Goal: Information Seeking & Learning: Find specific fact

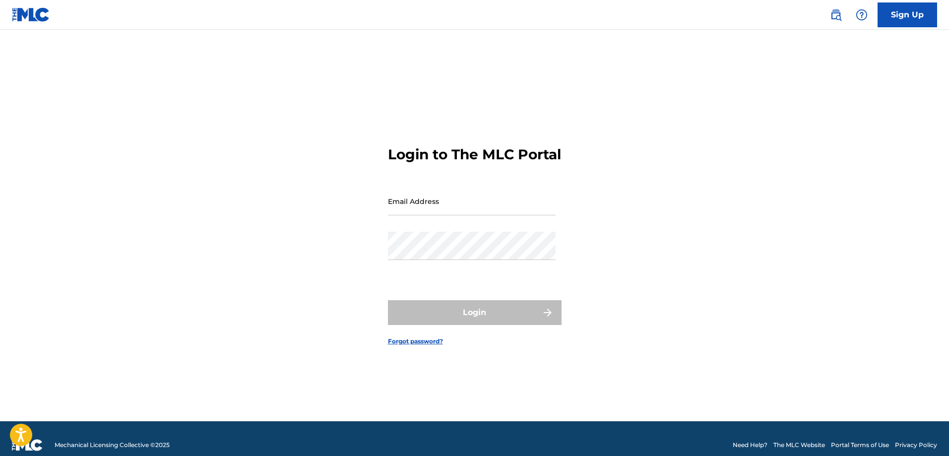
click at [469, 334] on form "Login to The MLC Portal Email Address Password Login Forgot password?" at bounding box center [475, 238] width 174 height 367
type input "[PERSON_NAME][EMAIL_ADDRESS][PERSON_NAME][DOMAIN_NAME]"
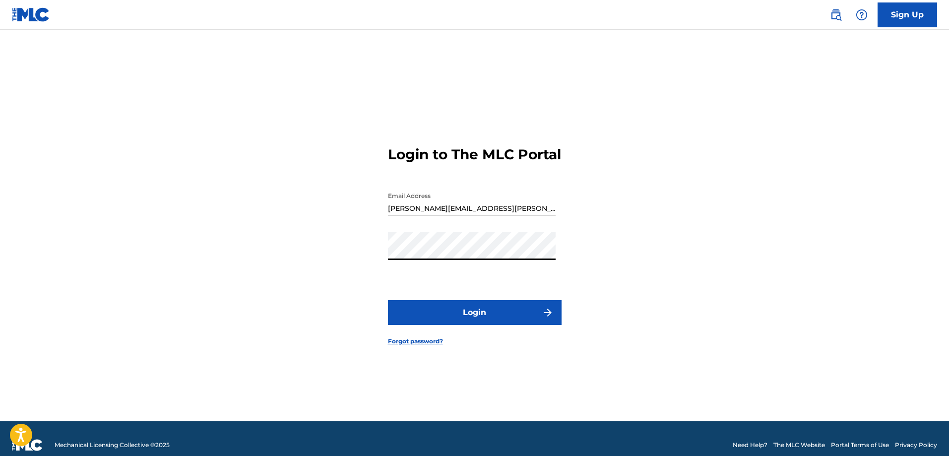
click at [476, 325] on button "Login" at bounding box center [475, 312] width 174 height 25
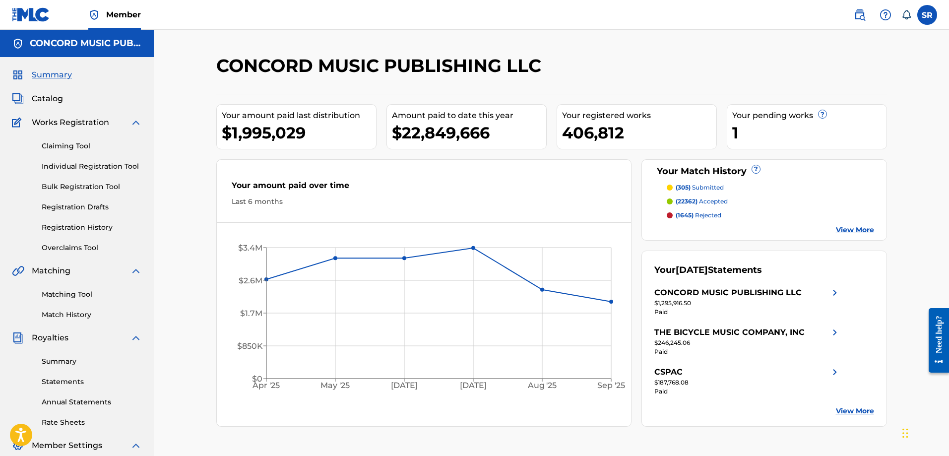
click at [860, 14] on img at bounding box center [860, 15] width 12 height 12
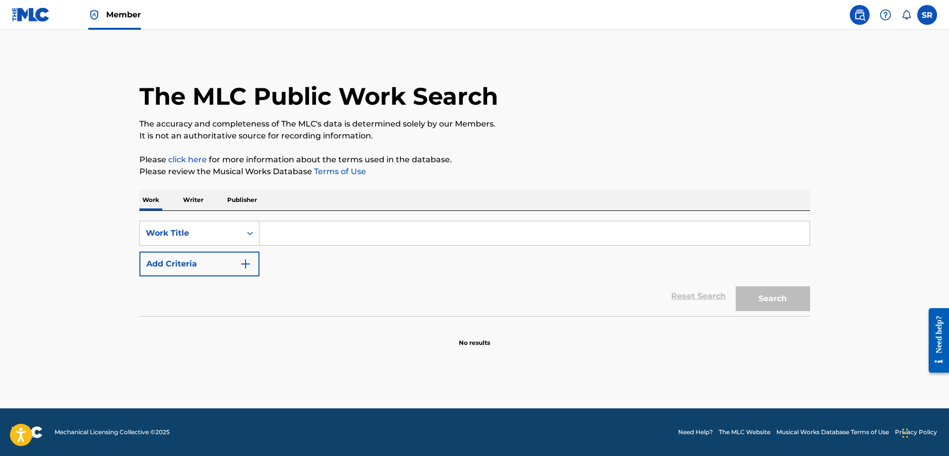
click at [229, 253] on button "Add Criteria" at bounding box center [199, 264] width 120 height 25
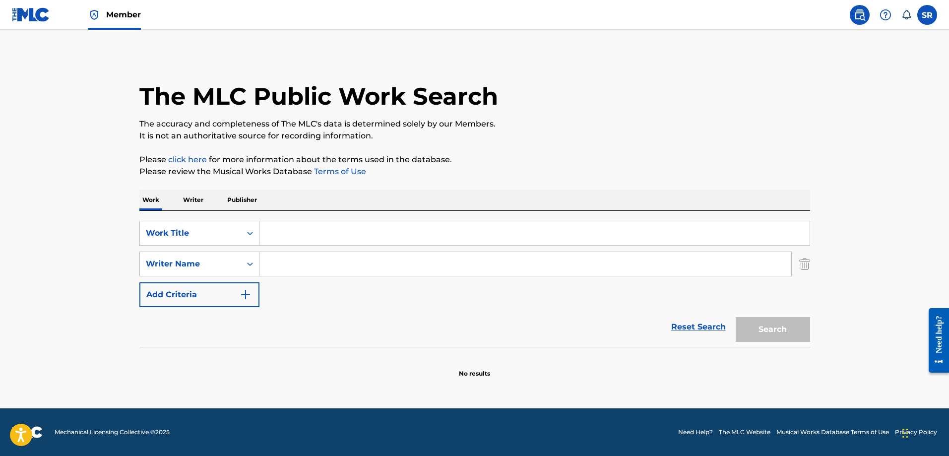
click at [296, 233] on input "Search Form" at bounding box center [535, 233] width 550 height 24
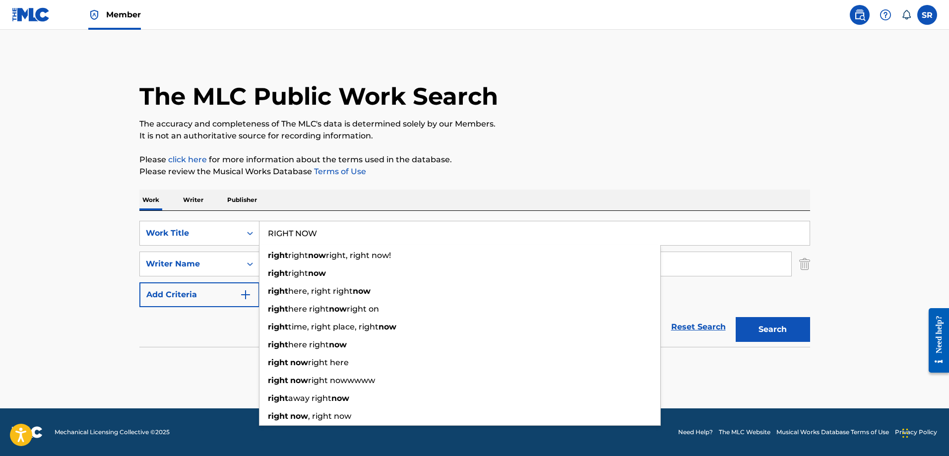
type input "RIGHT NOW"
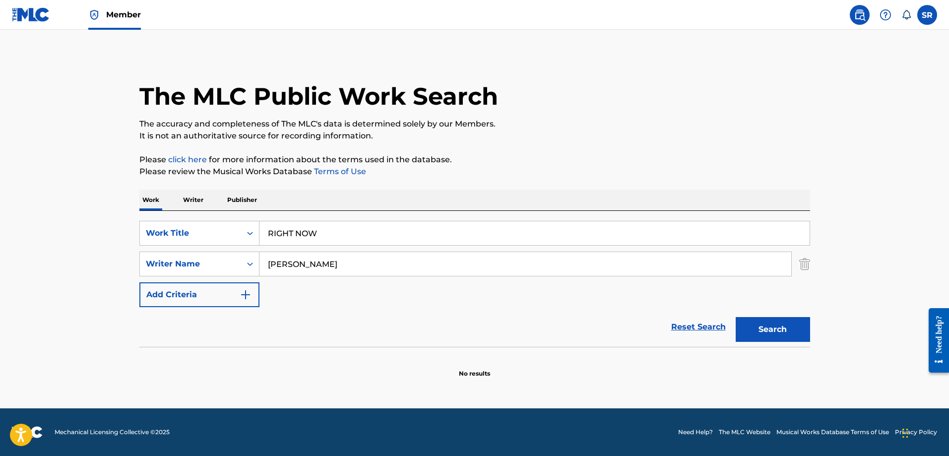
click at [590, 190] on div "Work Writer Publisher" at bounding box center [474, 200] width 671 height 21
click at [750, 326] on button "Search" at bounding box center [773, 329] width 74 height 25
click at [268, 262] on input "[PERSON_NAME]" at bounding box center [526, 264] width 532 height 24
click at [771, 321] on button "Search" at bounding box center [773, 329] width 74 height 25
drag, startPoint x: 381, startPoint y: 266, endPoint x: 289, endPoint y: 254, distance: 92.6
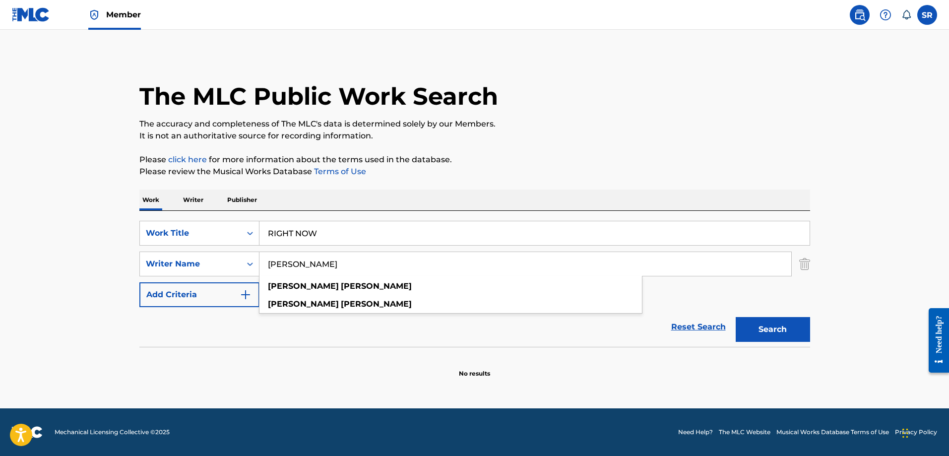
click at [289, 254] on input "[PERSON_NAME]" at bounding box center [526, 264] width 532 height 24
click at [363, 270] on input "[PERSON_NAME]" at bounding box center [526, 264] width 532 height 24
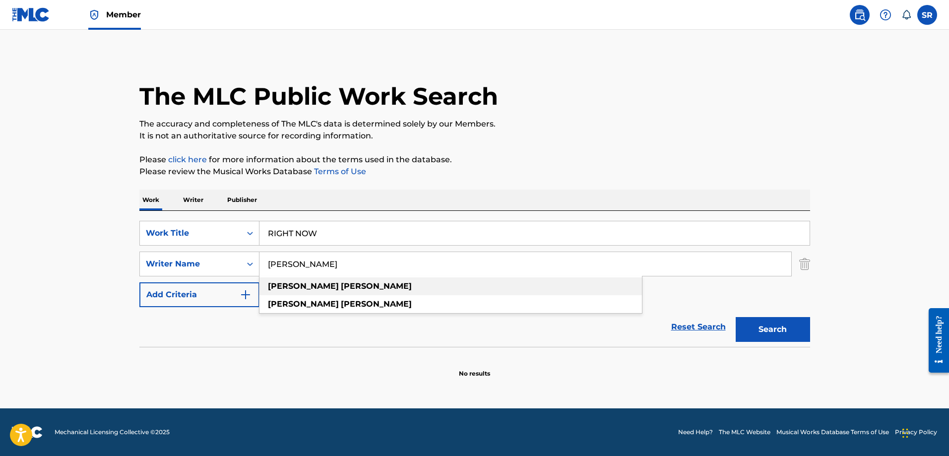
click at [314, 284] on div "[PERSON_NAME]" at bounding box center [451, 286] width 383 height 18
click at [766, 329] on button "Search" at bounding box center [773, 329] width 74 height 25
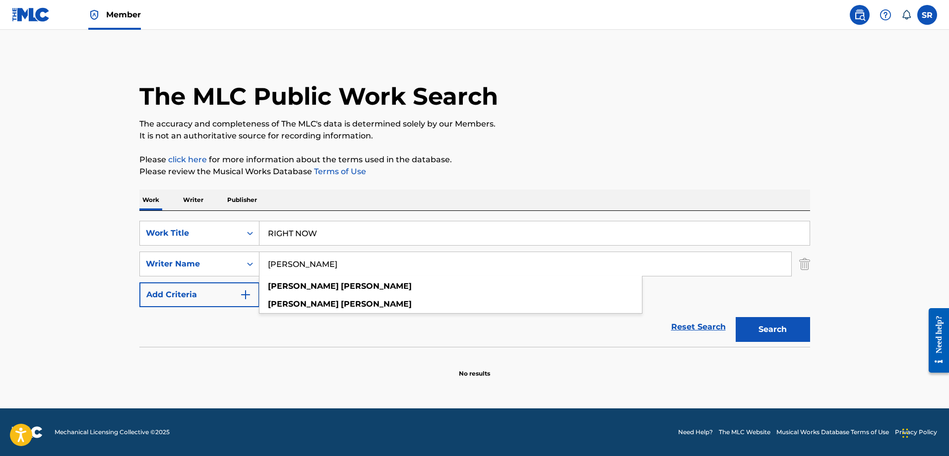
drag, startPoint x: 307, startPoint y: 268, endPoint x: 322, endPoint y: 267, distance: 14.9
click at [313, 267] on input "[PERSON_NAME]" at bounding box center [526, 264] width 532 height 24
click at [326, 267] on input "[PERSON_NAME]" at bounding box center [526, 264] width 532 height 24
drag, startPoint x: 343, startPoint y: 267, endPoint x: 206, endPoint y: 264, distance: 137.5
click at [206, 264] on div "SearchWithCriteriaf503c56d-623d-4d6d-b6ea-72f1702551ca Writer Name [PERSON_NAME…" at bounding box center [474, 264] width 671 height 25
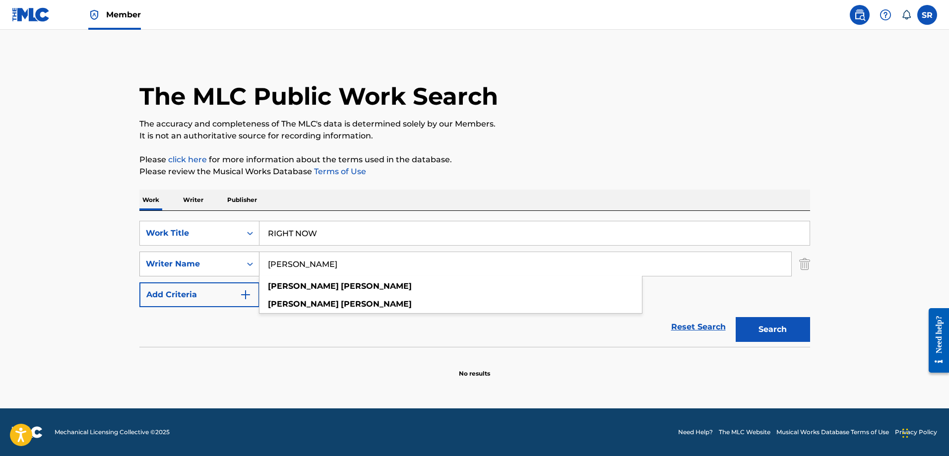
type input "J"
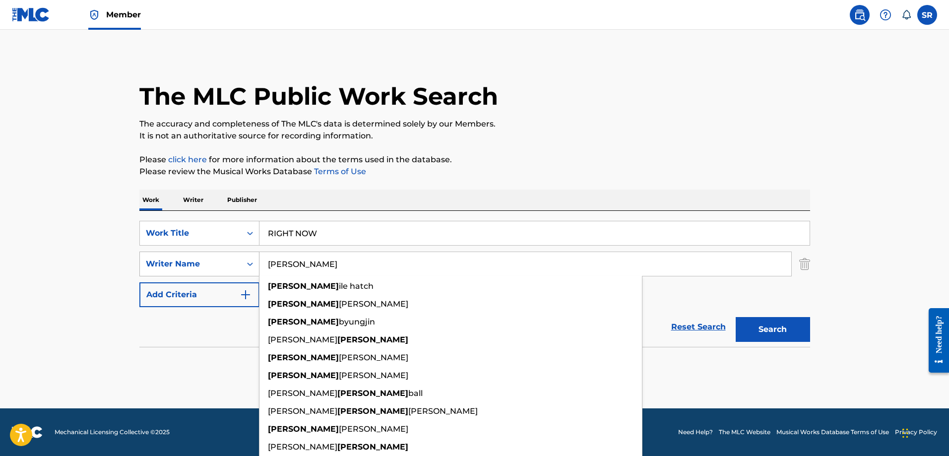
type input "[PERSON_NAME]"
click at [209, 259] on div "Writer Name" at bounding box center [190, 264] width 89 height 12
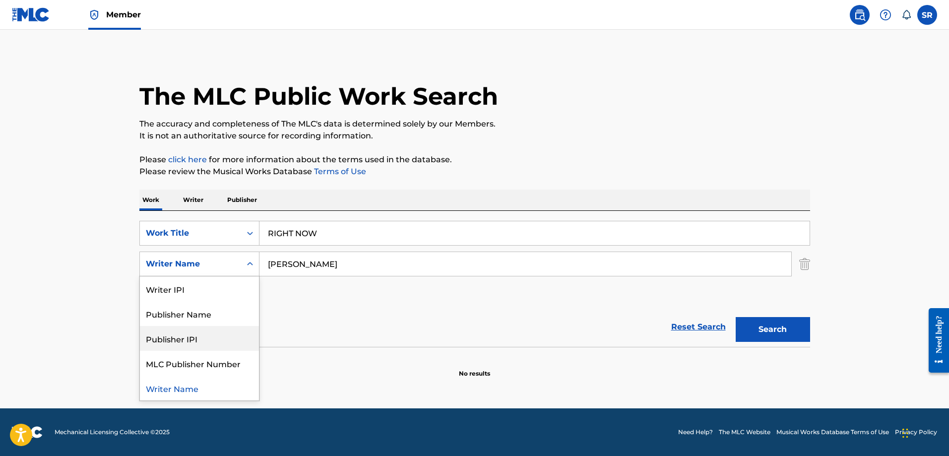
click at [805, 327] on button "Search" at bounding box center [773, 329] width 74 height 25
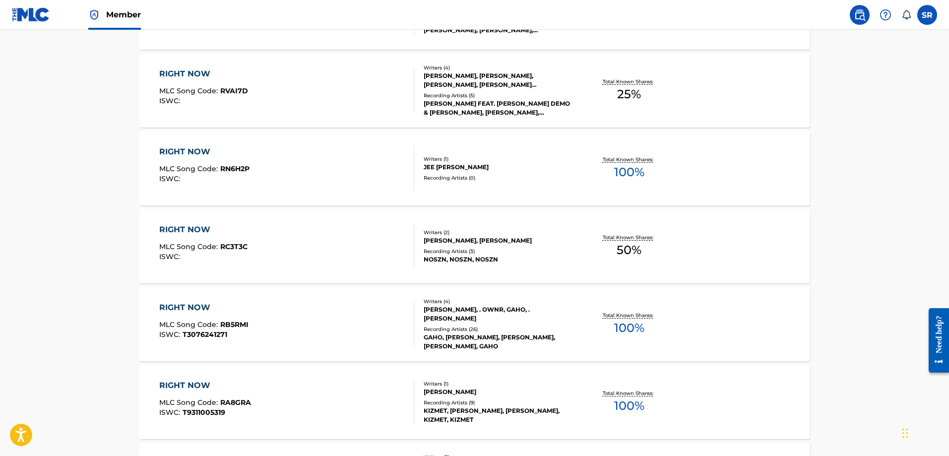
scroll to position [546, 0]
click at [153, 265] on div "RIGHT NOW MLC Song Code : RC3T3C ISWC : Writers ( 2 ) [PERSON_NAME], [PERSON_NA…" at bounding box center [474, 246] width 671 height 74
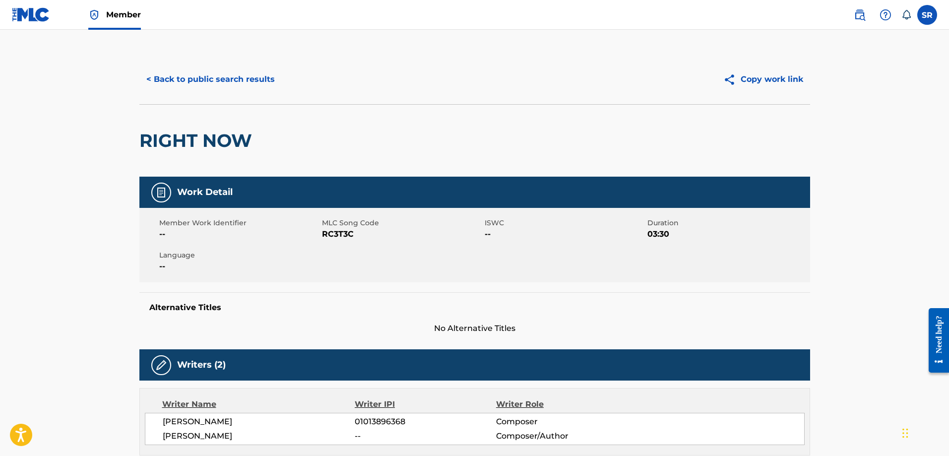
click at [168, 81] on button "< Back to public search results" at bounding box center [210, 79] width 142 height 25
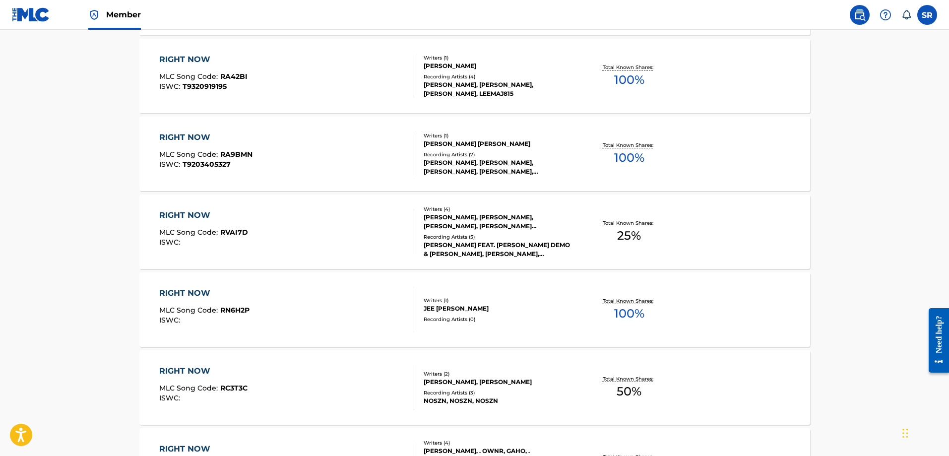
click at [70, 243] on main "The MLC Public Work Search The accuracy and completeness of The MLC's data is d…" at bounding box center [474, 208] width 949 height 1168
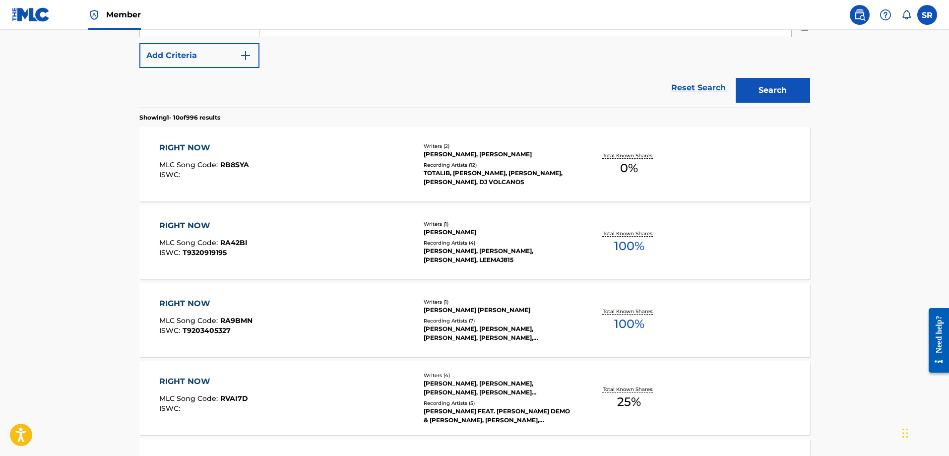
scroll to position [790, 0]
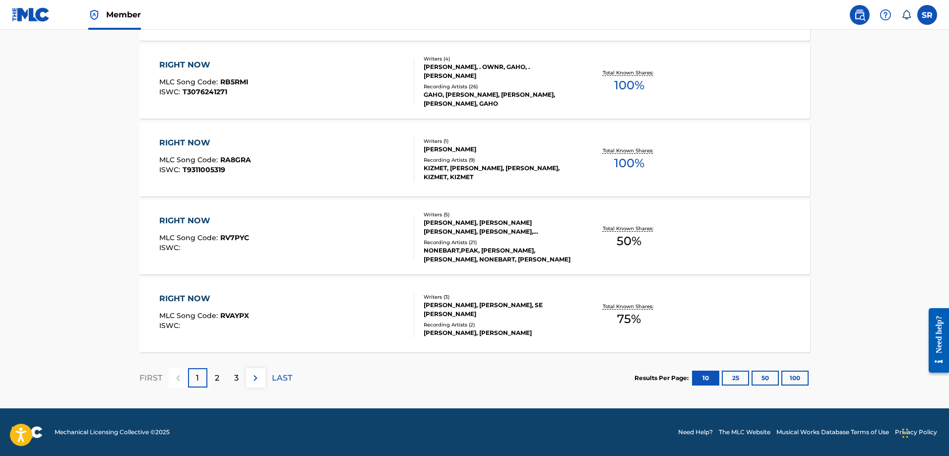
click at [216, 375] on p "2" at bounding box center [217, 378] width 4 height 12
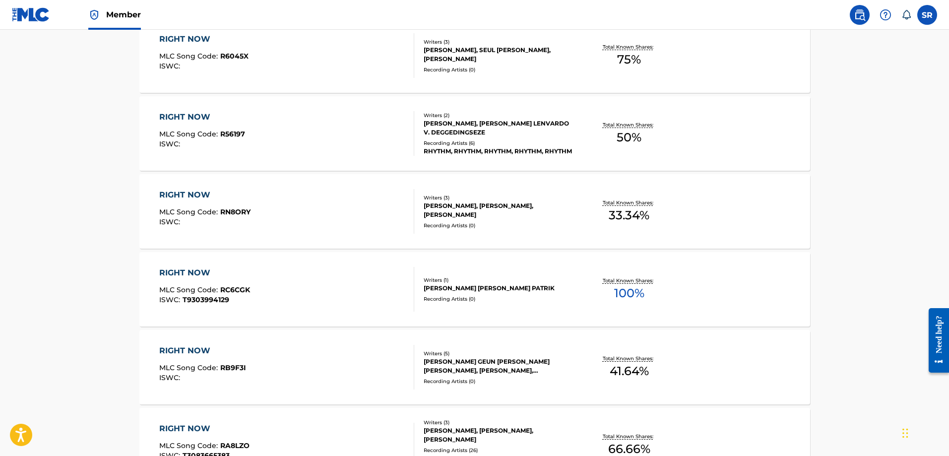
click at [99, 296] on main "The MLC Public Work Search The accuracy and completeness of The MLC's data is d…" at bounding box center [474, 266] width 949 height 1168
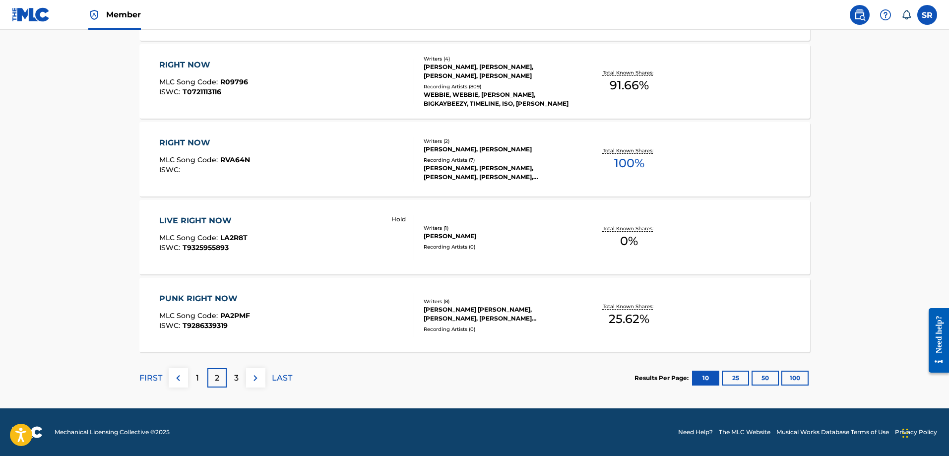
click at [233, 381] on div "3" at bounding box center [236, 377] width 19 height 19
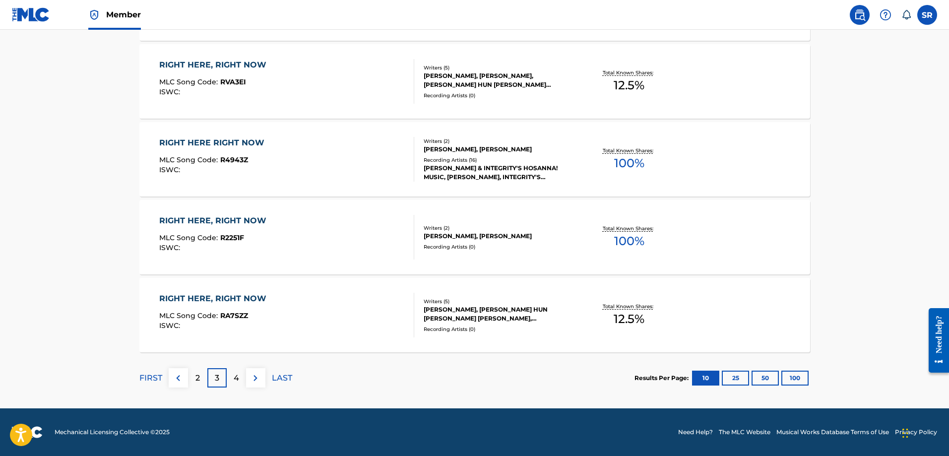
click at [178, 382] on img at bounding box center [178, 378] width 12 height 12
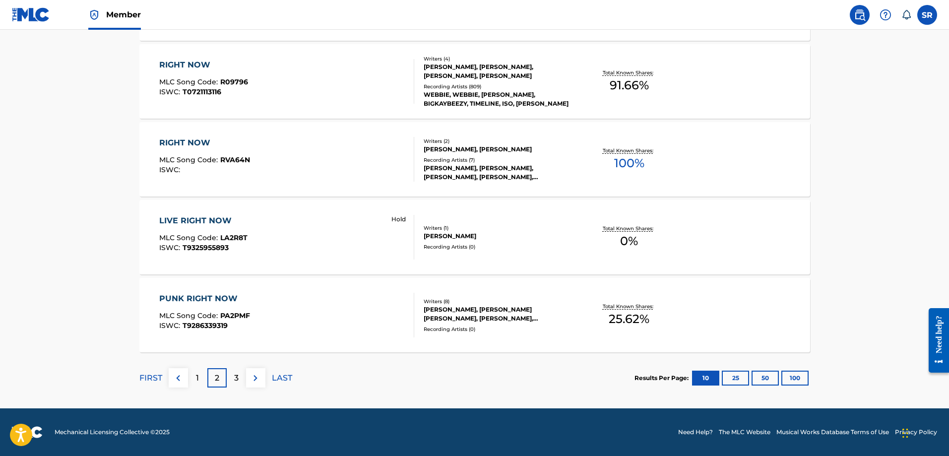
click at [194, 380] on div "1" at bounding box center [197, 377] width 19 height 19
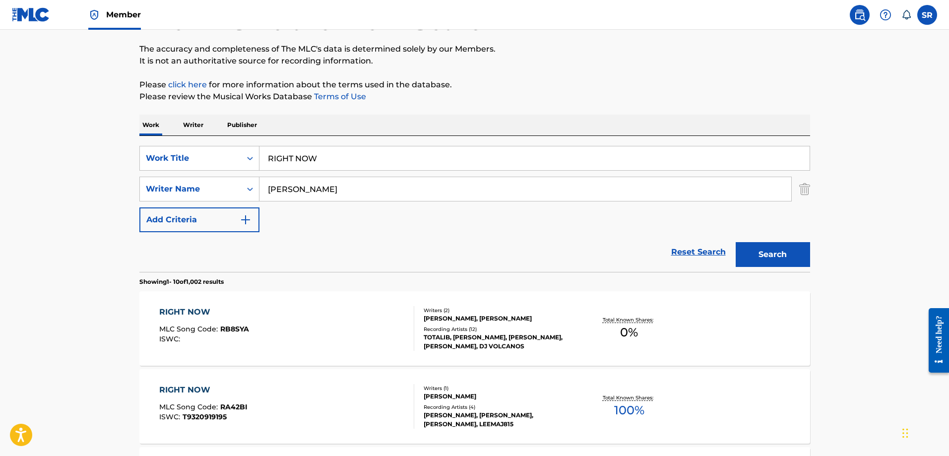
scroll to position [0, 0]
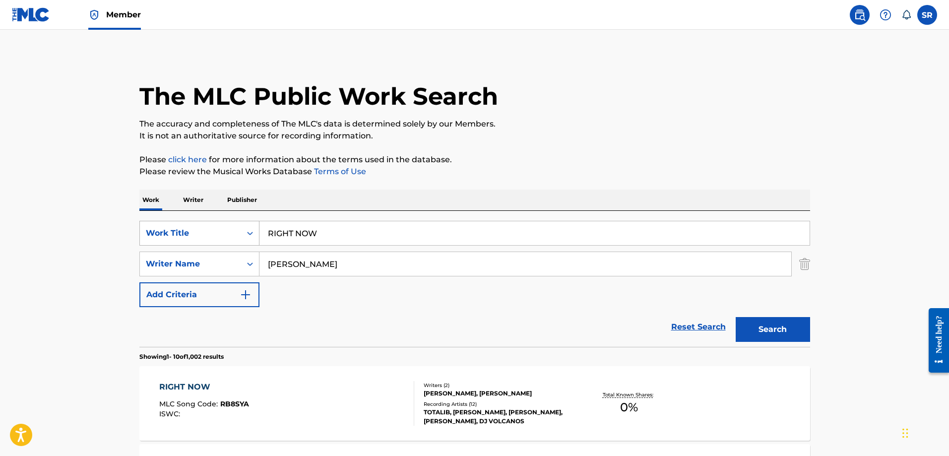
drag, startPoint x: 261, startPoint y: 227, endPoint x: 176, endPoint y: 227, distance: 84.9
click at [177, 227] on div "SearchWithCriteria2118e82c-810d-49c7-82e1-5d59aa16029c Work Title RIGHT NOW" at bounding box center [474, 233] width 671 height 25
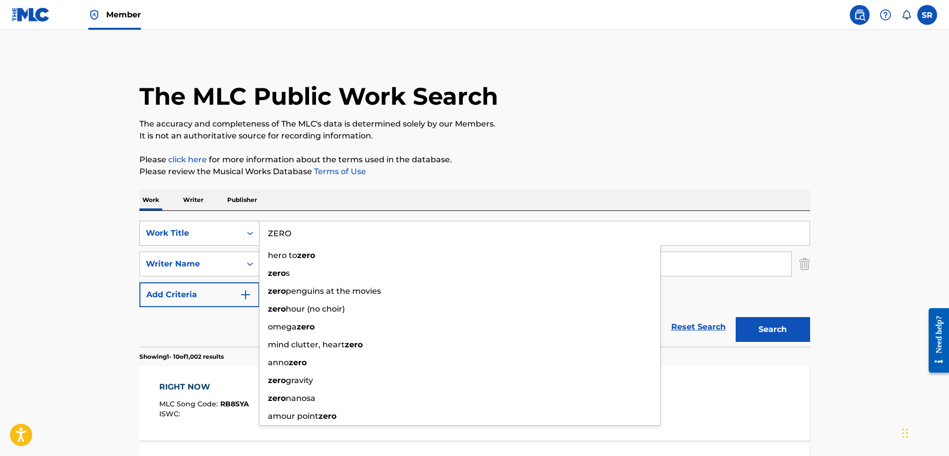
type input "ZERO"
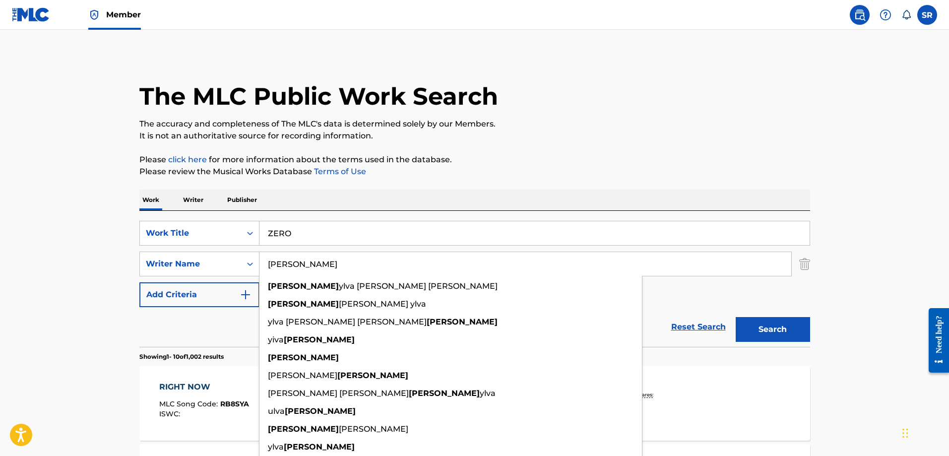
type input "[PERSON_NAME]"
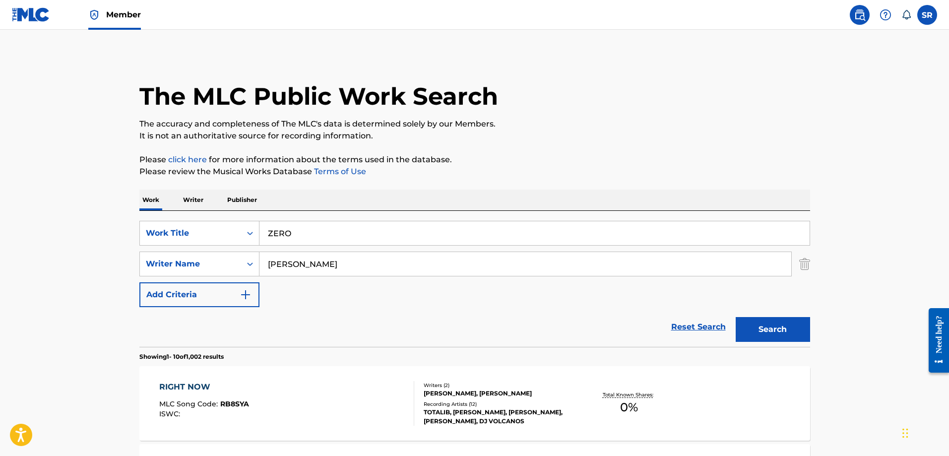
click at [778, 327] on button "Search" at bounding box center [773, 329] width 74 height 25
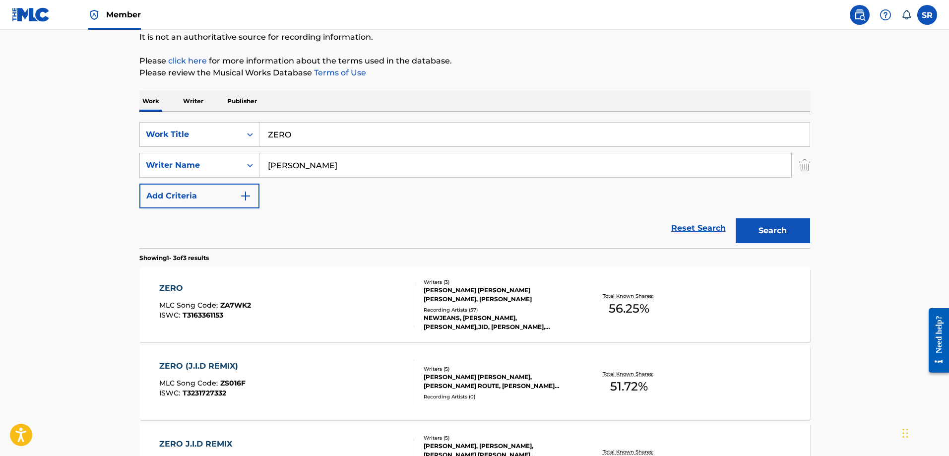
scroll to position [99, 0]
click at [296, 312] on div "ZERO MLC Song Code : ZA7WK2 ISWC : T3163361153" at bounding box center [286, 304] width 255 height 45
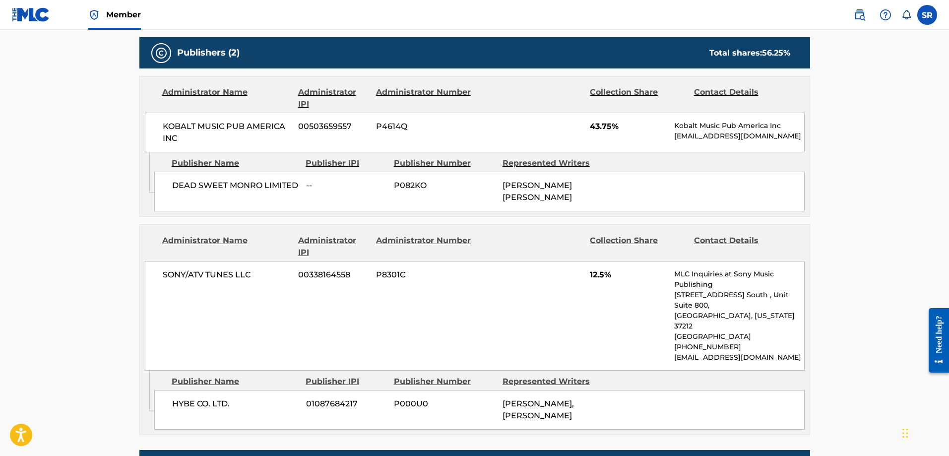
scroll to position [447, 0]
click at [144, 174] on icon "Admin Original Publisher Connecting Line" at bounding box center [147, 173] width 14 height 41
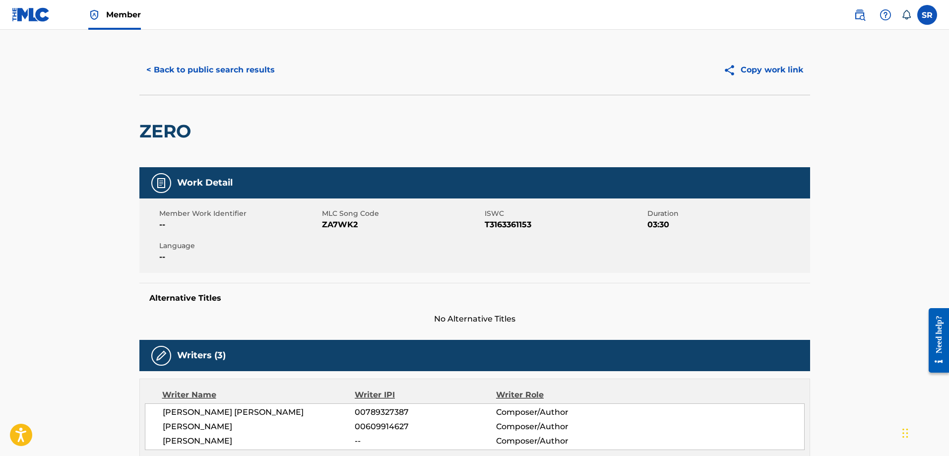
scroll to position [0, 0]
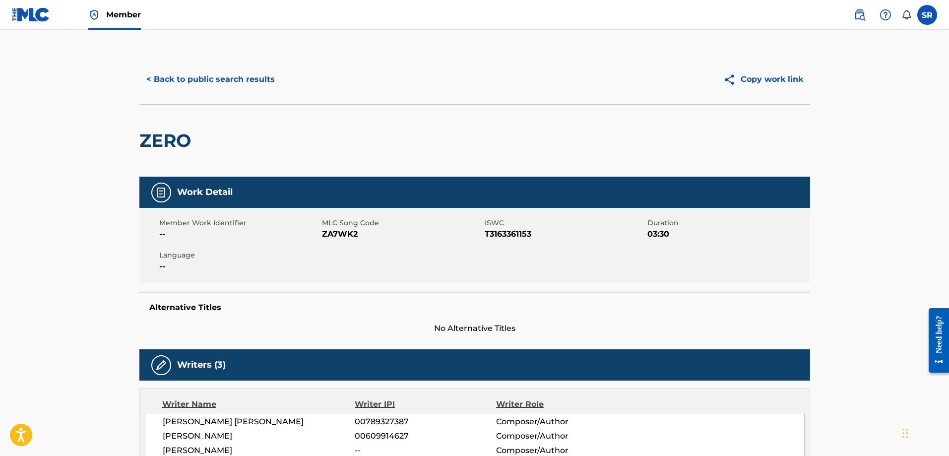
click at [259, 71] on button "< Back to public search results" at bounding box center [210, 79] width 142 height 25
